Goal: Navigation & Orientation: Find specific page/section

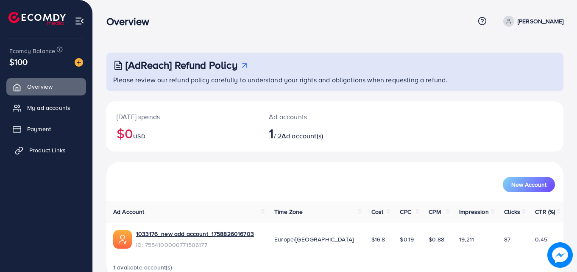
click at [53, 148] on span "Product Links" at bounding box center [47, 150] width 36 height 8
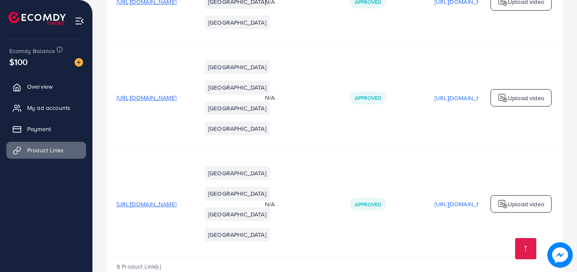
scroll to position [871, 0]
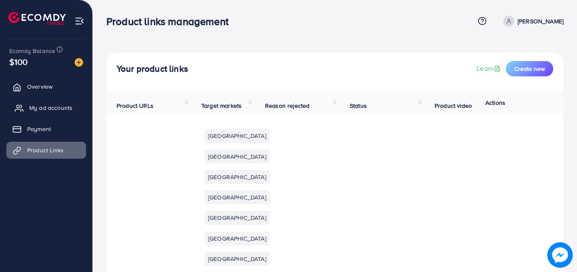
click at [61, 104] on span "My ad accounts" at bounding box center [50, 107] width 43 height 8
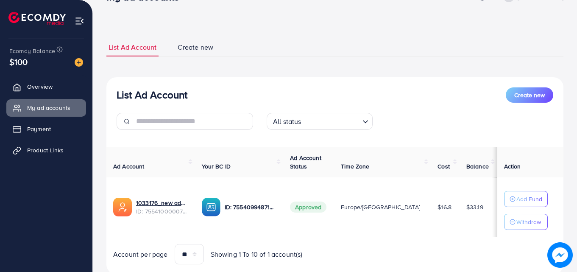
scroll to position [51, 0]
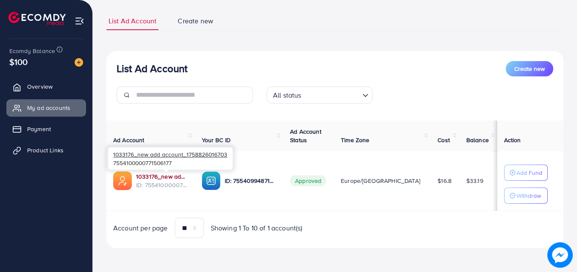
click at [166, 173] on link "1033176_new add account_1758826016703" at bounding box center [162, 176] width 52 height 8
